Goal: Task Accomplishment & Management: Complete application form

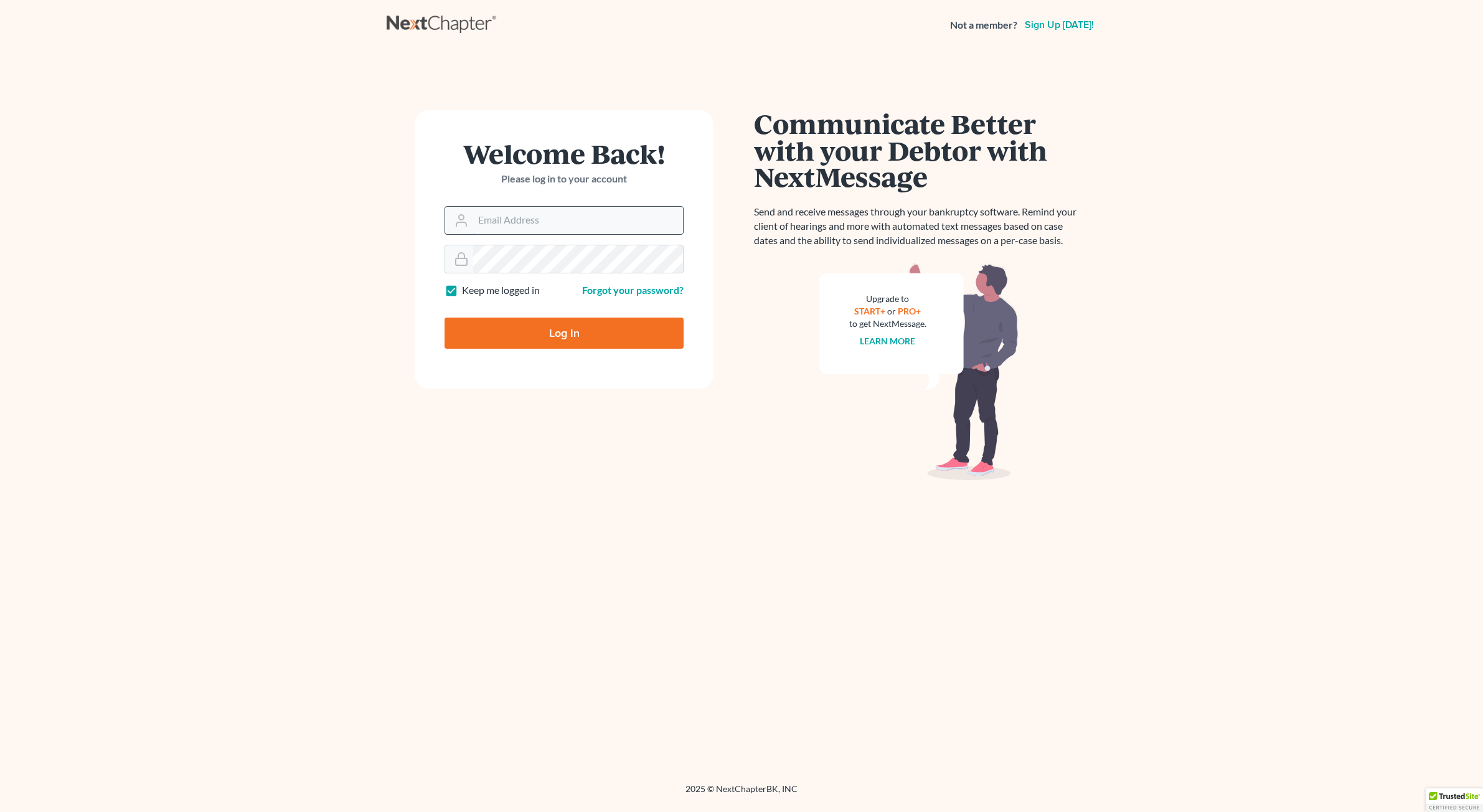
click at [536, 226] on input "Email Address" at bounding box center [579, 220] width 210 height 27
type input "[EMAIL_ADDRESS][DOMAIN_NAME]"
type input "Thinking..."
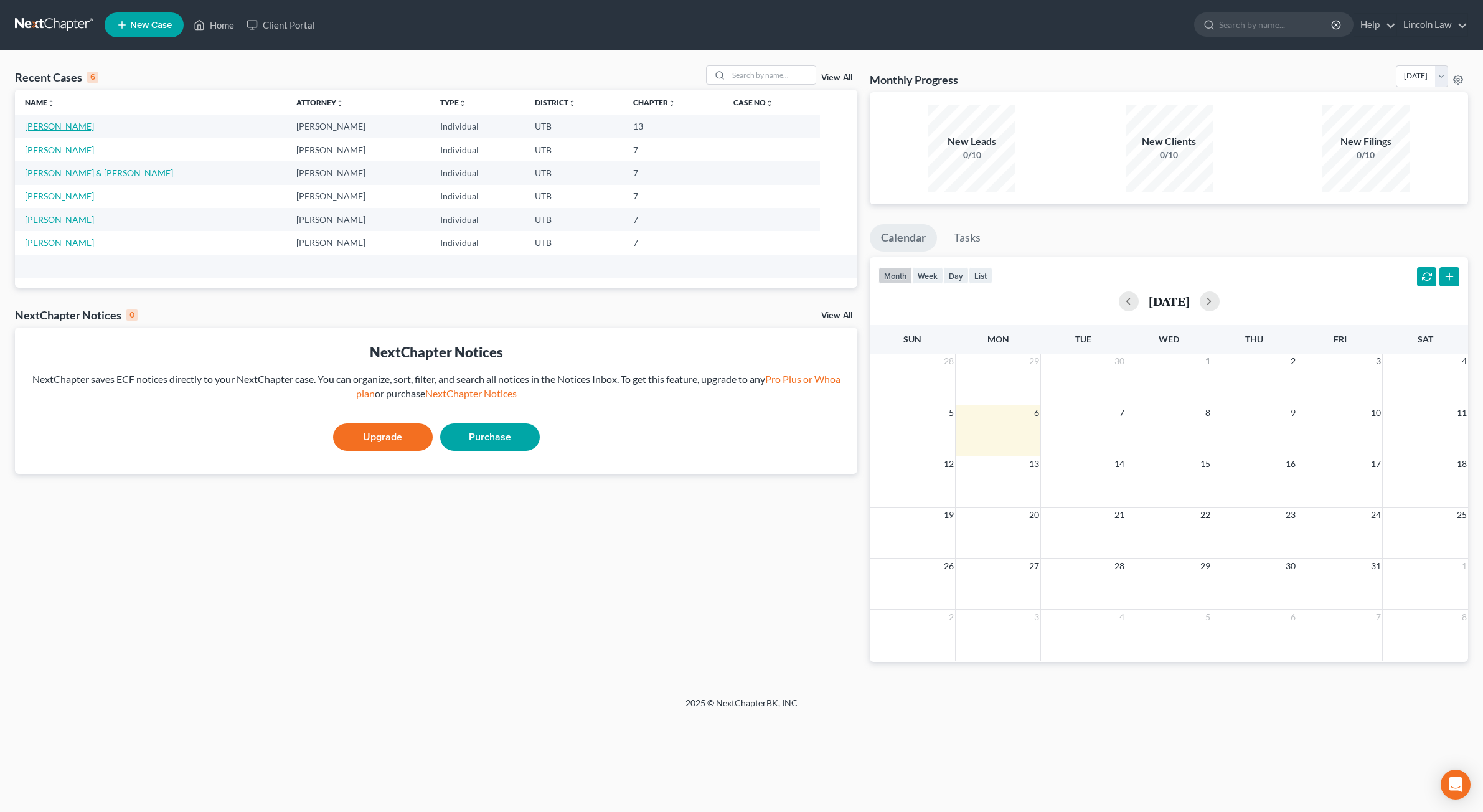
drag, startPoint x: 58, startPoint y: 128, endPoint x: 64, endPoint y: 127, distance: 6.1
click at [58, 128] on link "[PERSON_NAME]" at bounding box center [60, 126] width 69 height 11
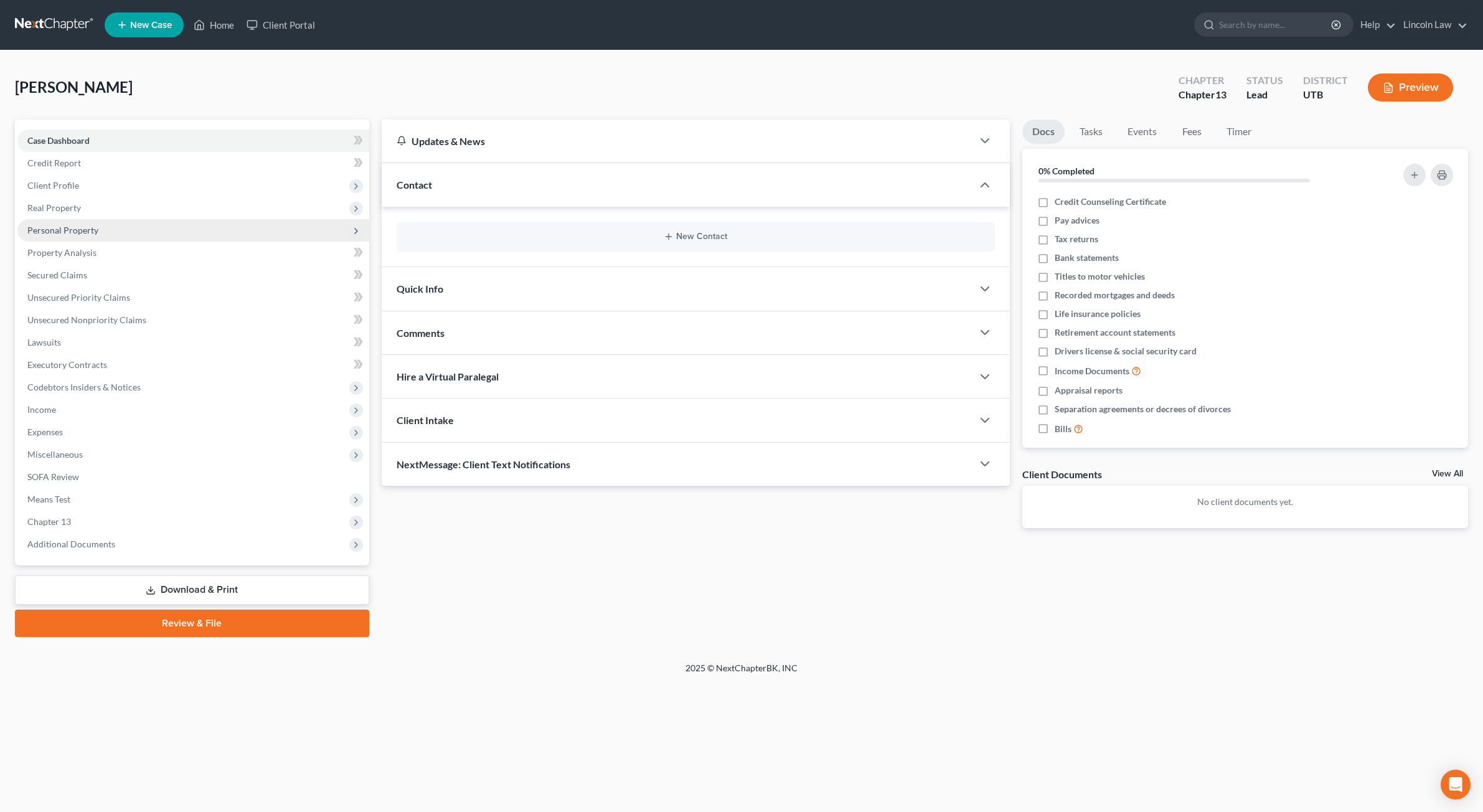
click at [82, 233] on span "Personal Property" at bounding box center [62, 230] width 71 height 11
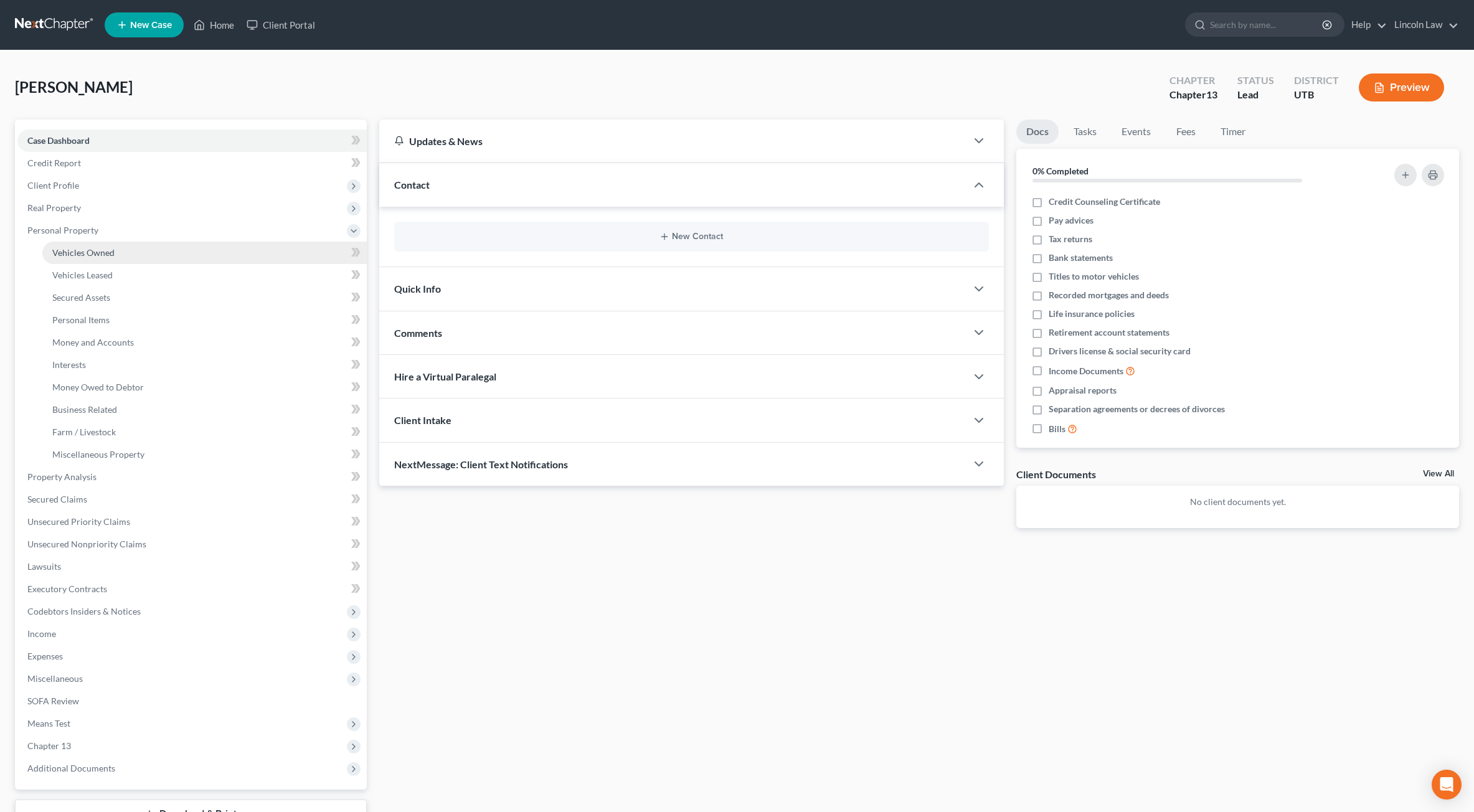
click at [94, 253] on span "Vehicles Owned" at bounding box center [83, 253] width 62 height 11
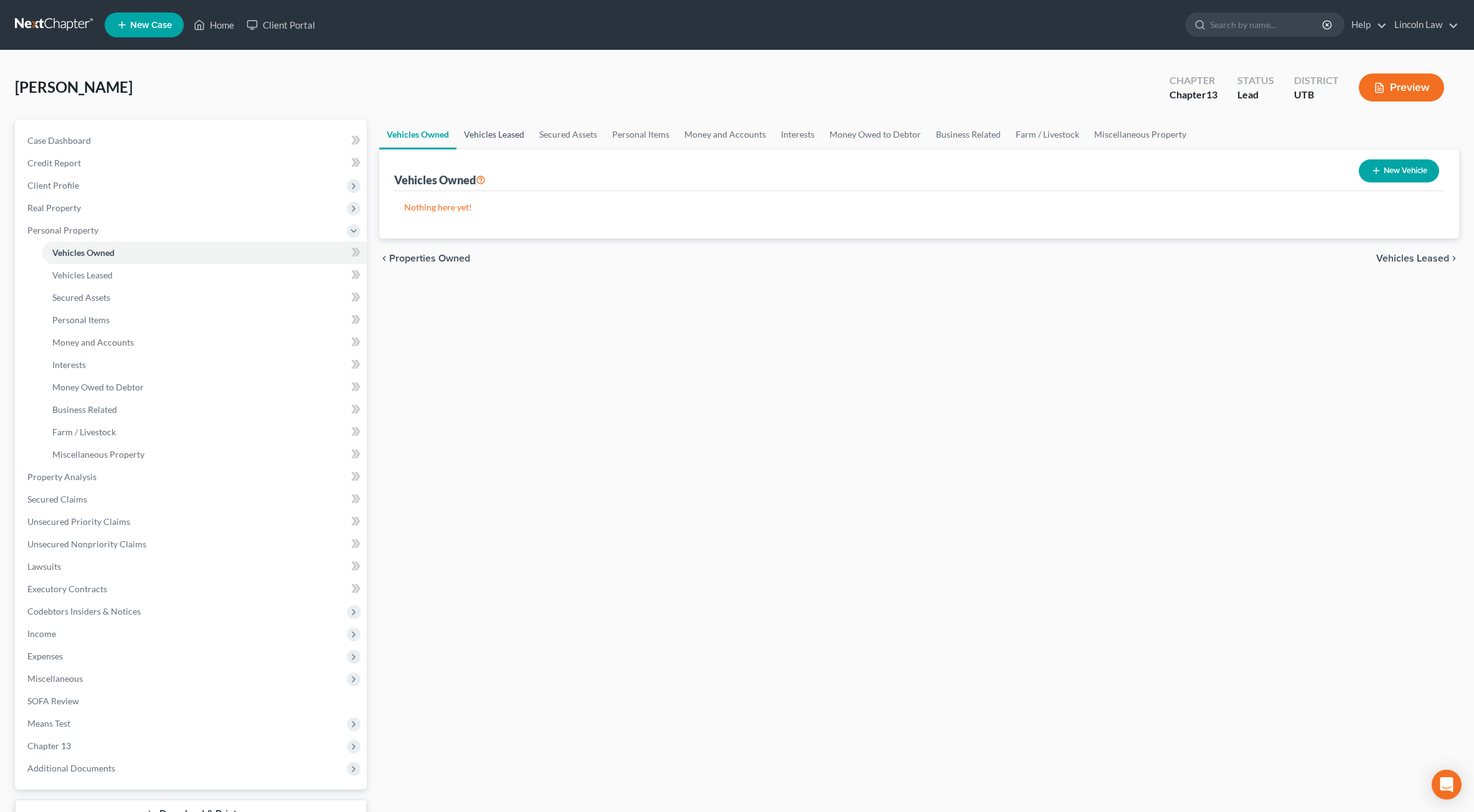
click at [483, 133] on link "Vehicles Leased" at bounding box center [493, 134] width 75 height 30
click at [553, 137] on link "Secured Assets" at bounding box center [568, 134] width 72 height 30
click at [632, 139] on link "Personal Items" at bounding box center [641, 134] width 72 height 30
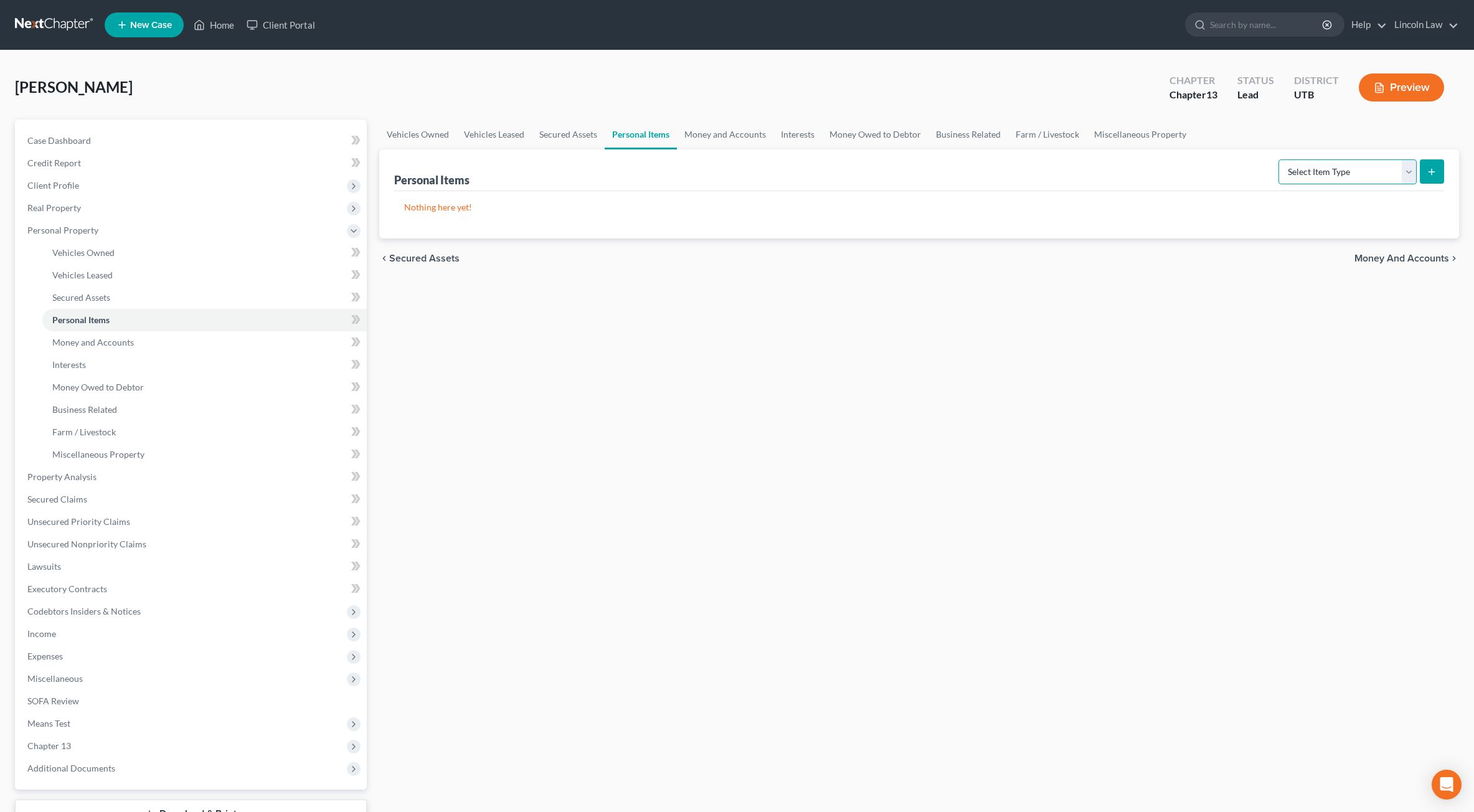
click at [1370, 177] on select "Select Item Type Clothing Collectibles Of Value Electronics Firearms Household …" at bounding box center [1347, 172] width 139 height 25
select select "clothing"
click at [1279, 159] on select "Select Item Type Clothing Collectibles Of Value Electronics Firearms Household …" at bounding box center [1347, 172] width 139 height 25
click at [1431, 173] on icon "submit" at bounding box center [1431, 171] width 10 height 10
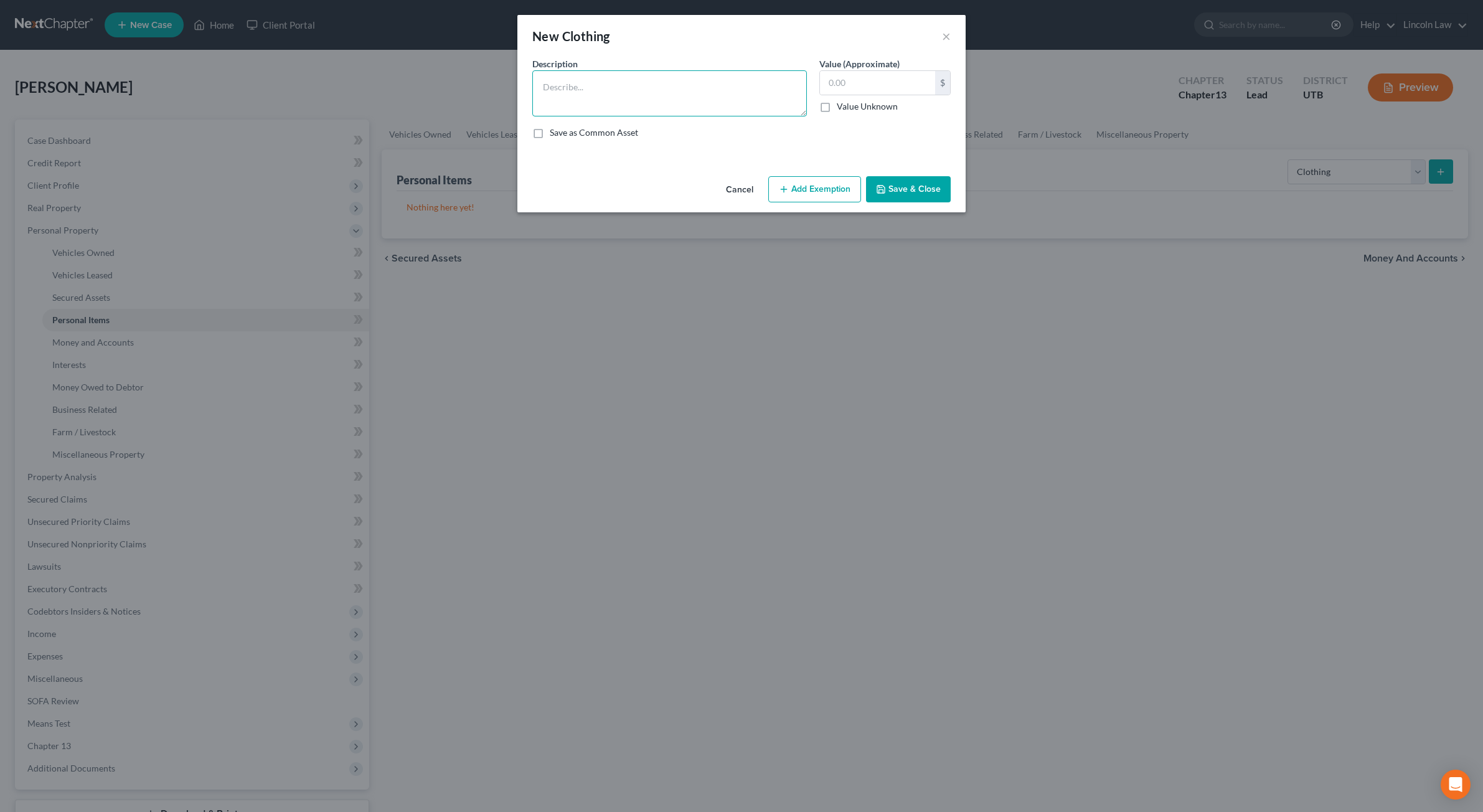
click at [617, 79] on textarea at bounding box center [669, 93] width 274 height 46
type textarea "Test"
click at [789, 185] on icon "button" at bounding box center [783, 189] width 10 height 10
